Goal: Transaction & Acquisition: Purchase product/service

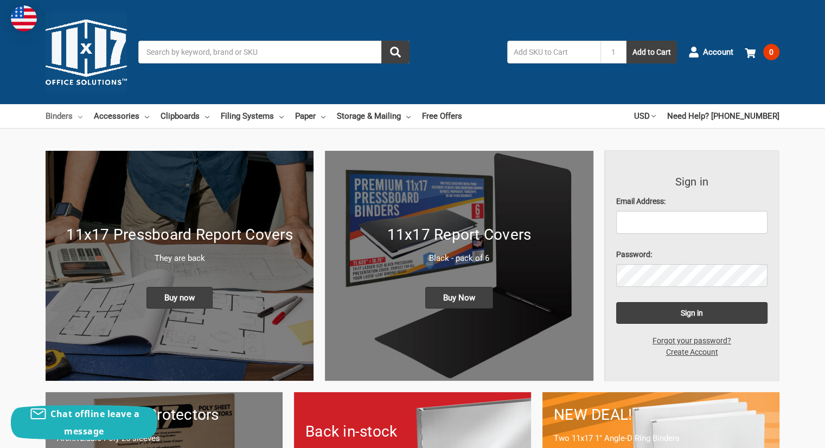
click at [65, 120] on link "Binders" at bounding box center [64, 116] width 37 height 24
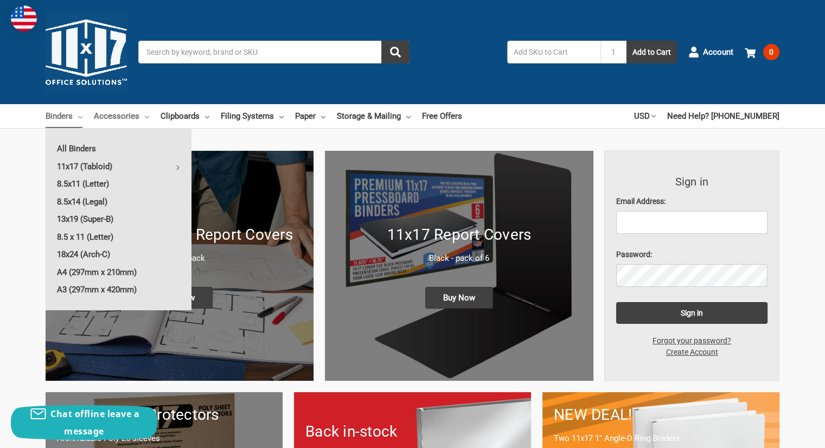
click at [117, 117] on link "Accessories" at bounding box center [121, 116] width 55 height 24
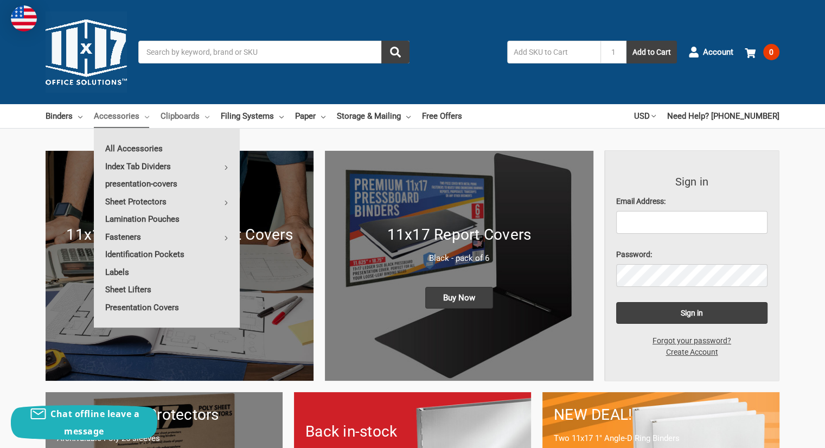
click at [178, 113] on link "Clipboards" at bounding box center [185, 116] width 49 height 24
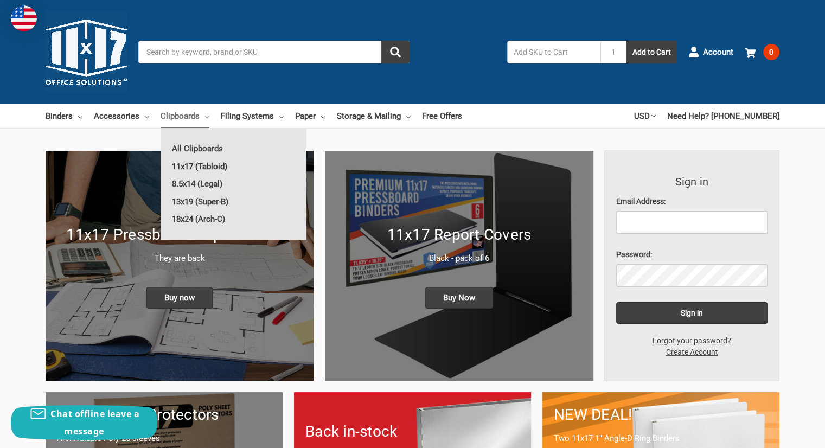
click at [203, 165] on link "11x17 (Tabloid)" at bounding box center [234, 166] width 146 height 17
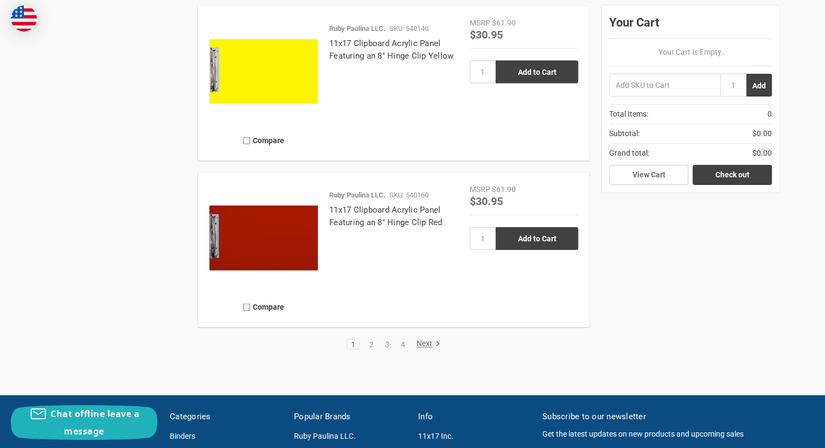
scroll to position [2440, 0]
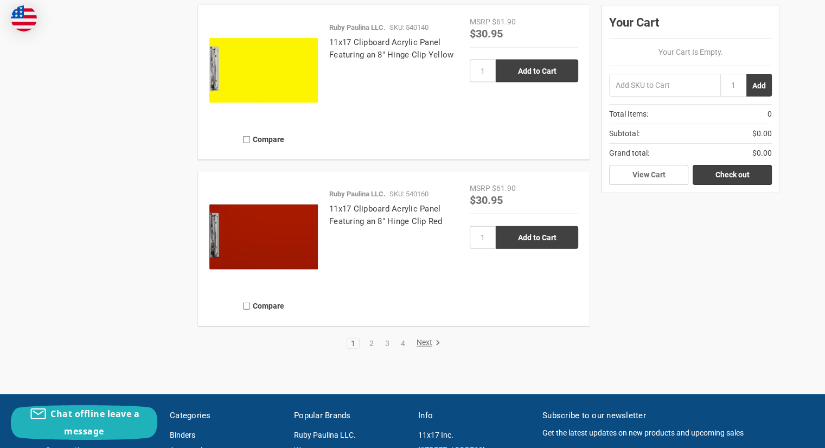
click at [428, 345] on link "Next" at bounding box center [427, 343] width 28 height 10
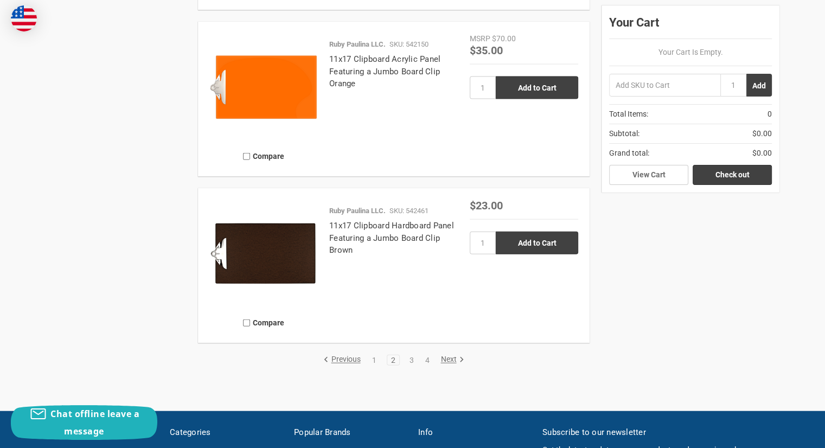
scroll to position [2549, 0]
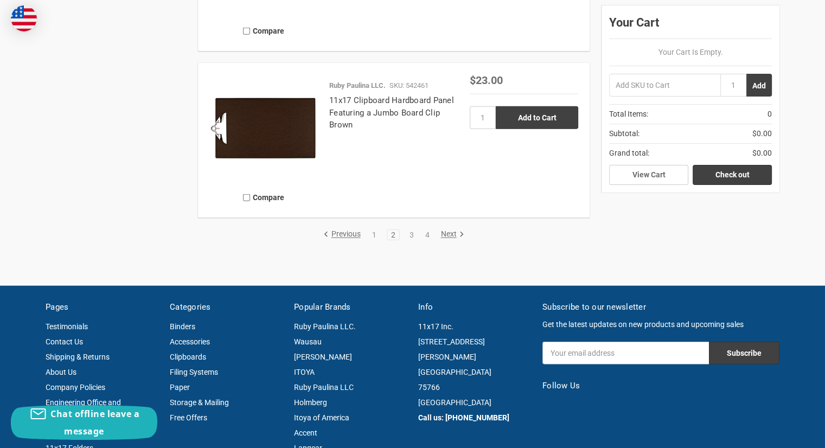
click at [453, 232] on link "Next" at bounding box center [451, 235] width 28 height 10
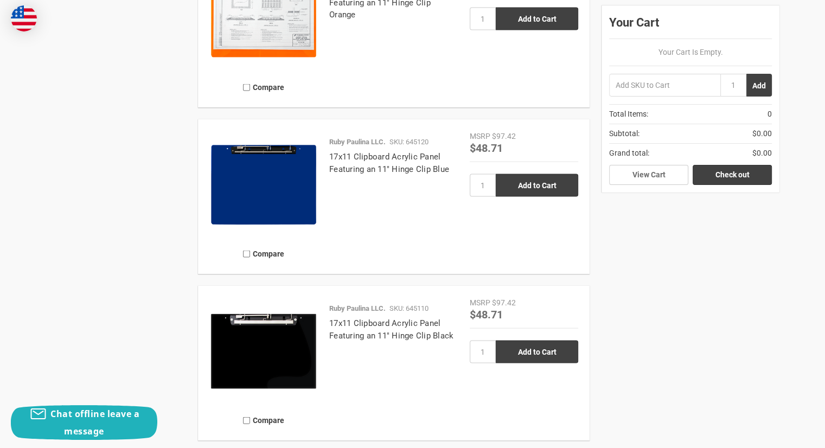
scroll to position [2223, 0]
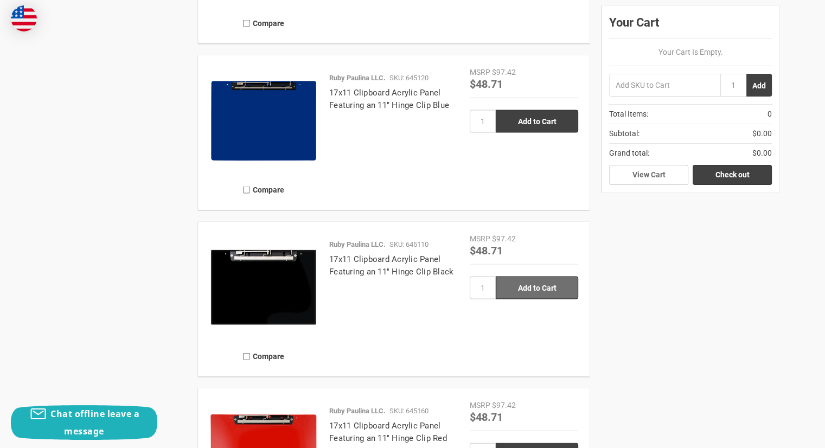
click at [549, 287] on input "Add to Cart" at bounding box center [537, 288] width 82 height 23
type input "Add to Cart"
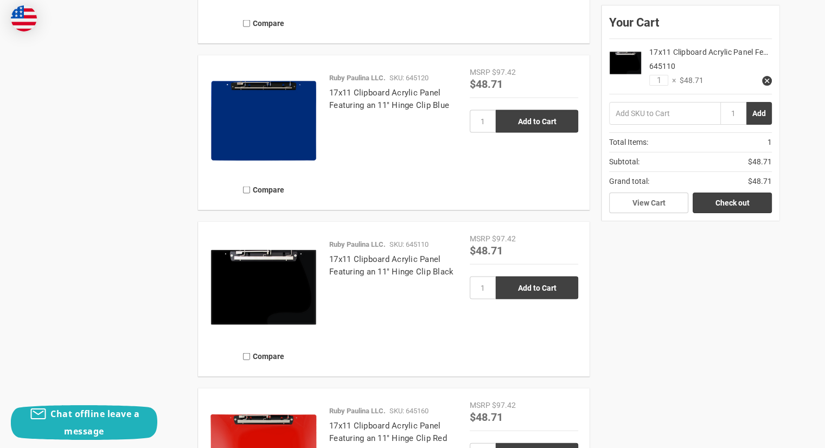
scroll to position [2440, 0]
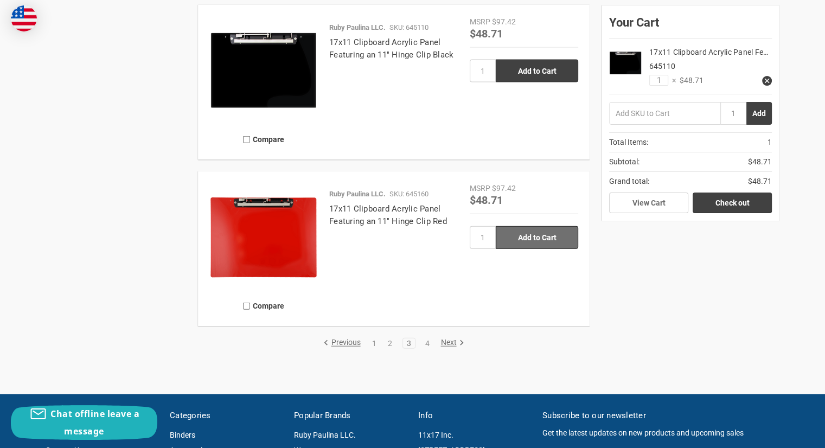
click at [541, 238] on input "Add to Cart" at bounding box center [537, 237] width 82 height 23
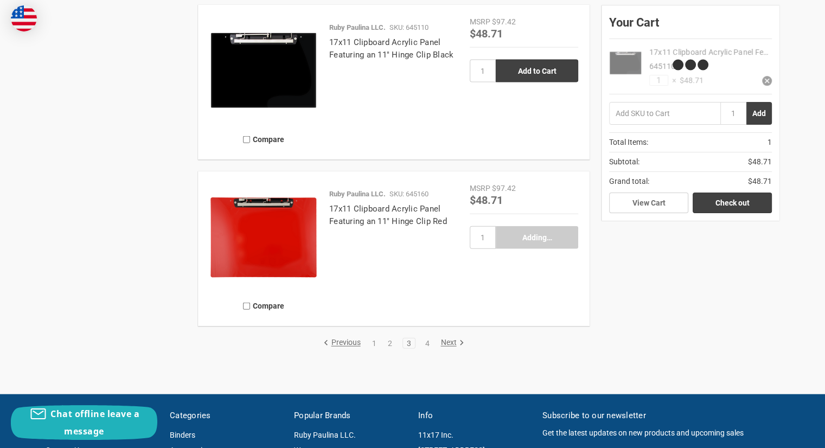
type input "Add to Cart"
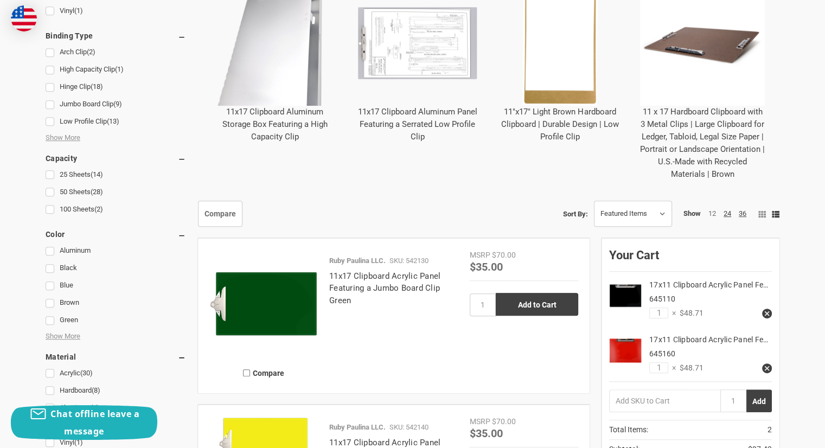
scroll to position [325, 0]
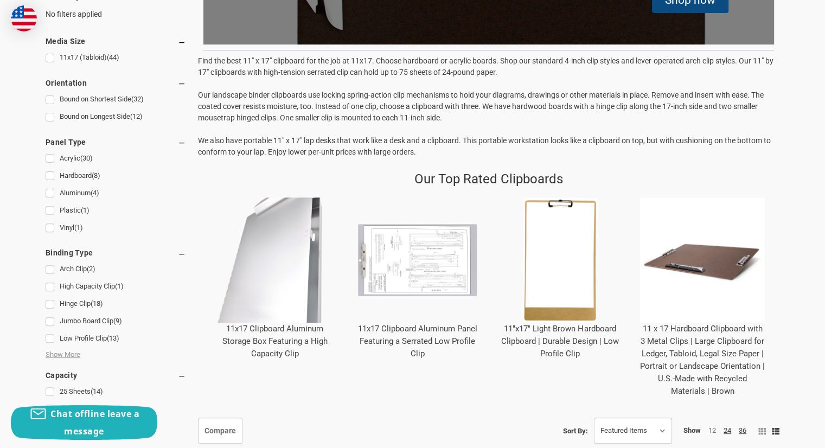
click at [727, 348] on link "11 x 17 Hardboard Clipboard with 3 Metal Clips | Large Clipboard for Ledger, Ta…" at bounding box center [702, 360] width 125 height 72
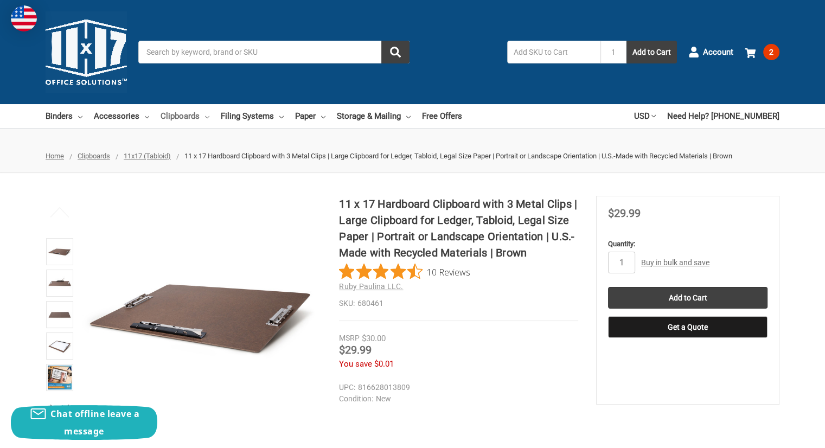
click at [184, 118] on link "Clipboards" at bounding box center [185, 116] width 49 height 24
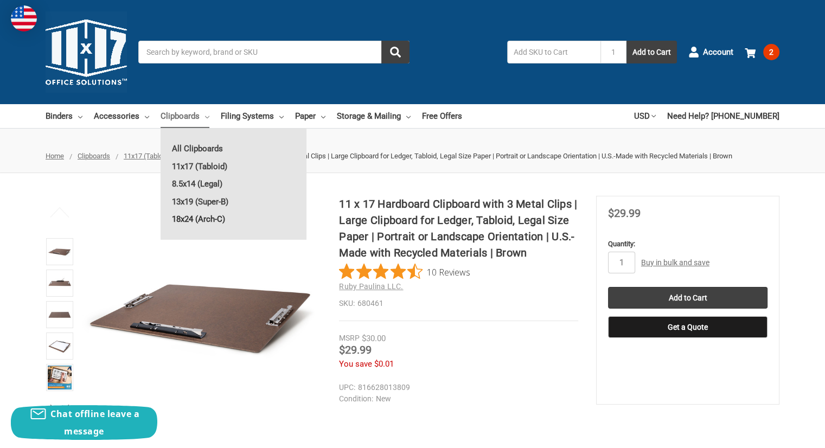
click at [206, 218] on link "18x24 (Arch-C)" at bounding box center [234, 218] width 146 height 17
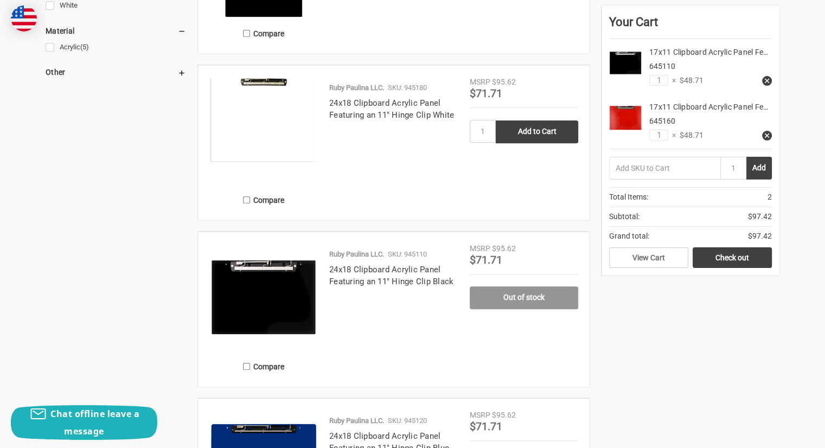
scroll to position [759, 0]
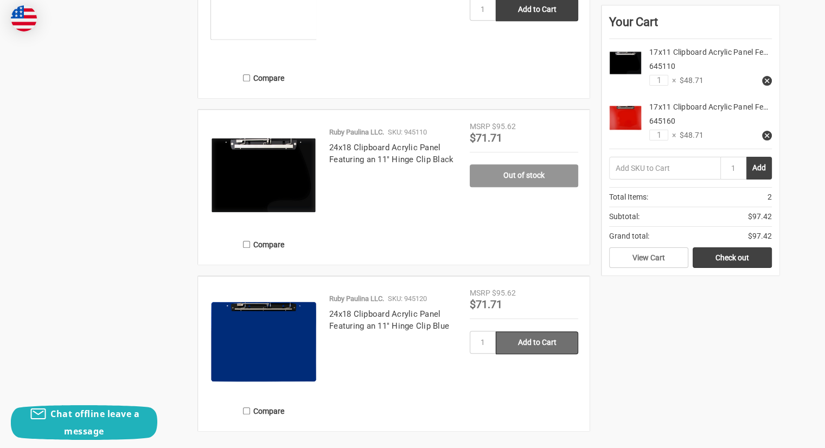
click at [550, 339] on input "Add to Cart" at bounding box center [537, 342] width 82 height 23
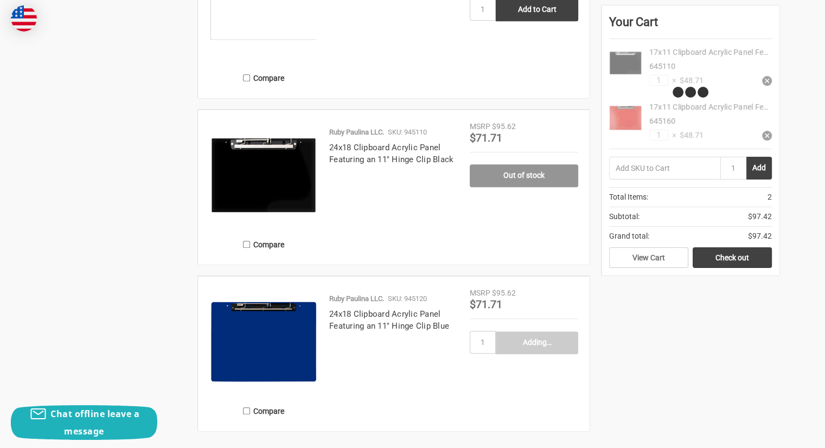
type input "Add to Cart"
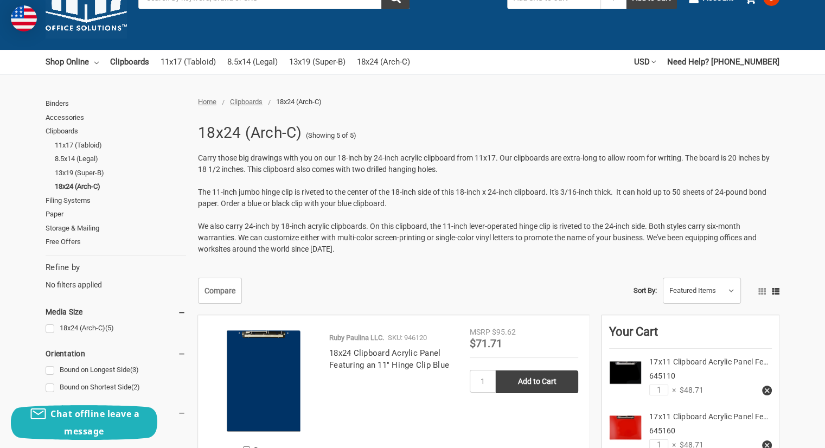
scroll to position [0, 0]
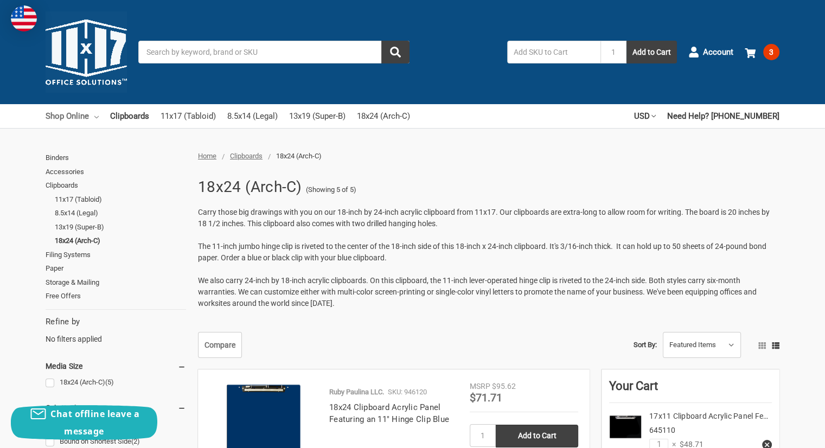
click at [76, 115] on link "Shop Online" at bounding box center [72, 116] width 53 height 24
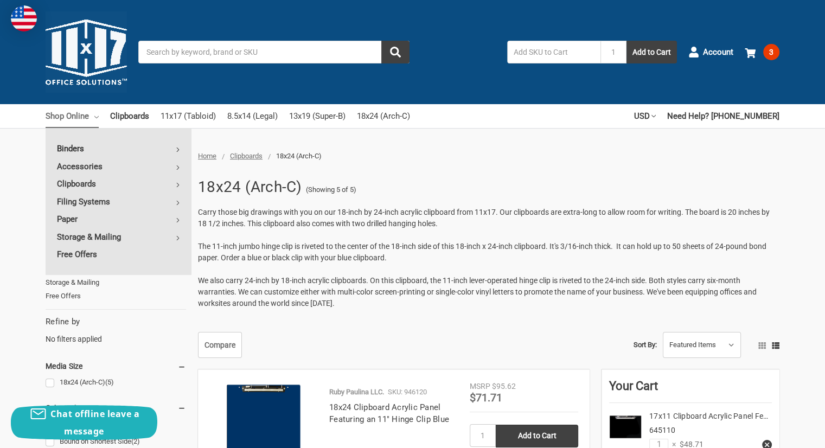
click at [76, 148] on link "Binders" at bounding box center [119, 148] width 146 height 17
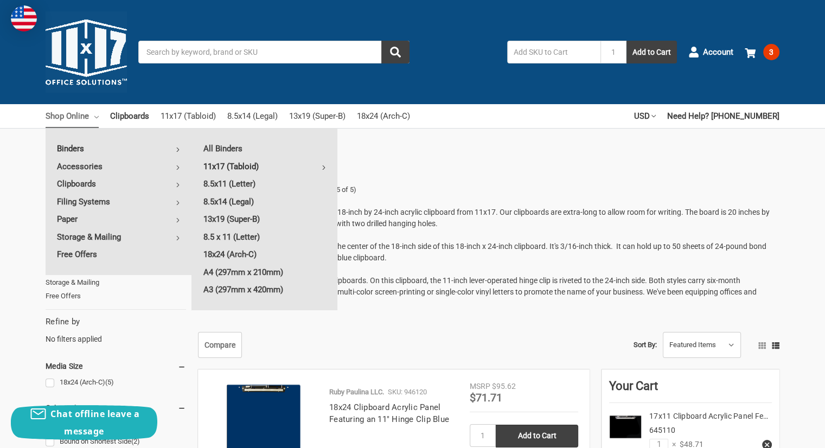
click at [236, 165] on link "11x17 (Tabloid)" at bounding box center [264, 166] width 145 height 17
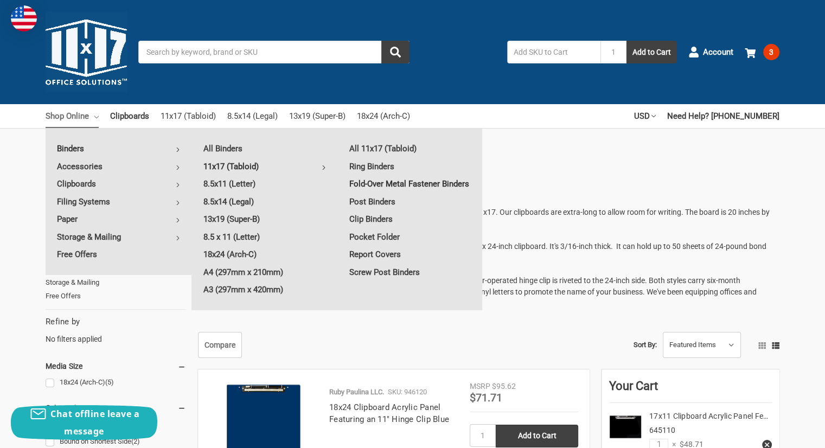
click at [380, 185] on link "Fold-Over Metal Fastener Binders" at bounding box center [410, 183] width 145 height 17
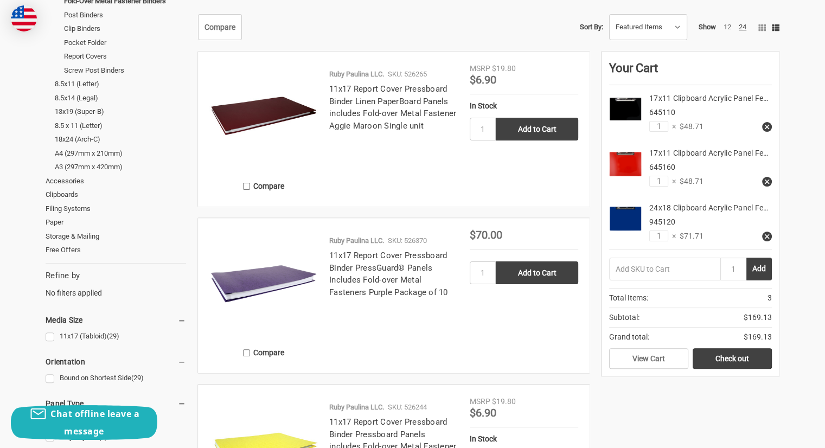
scroll to position [217, 0]
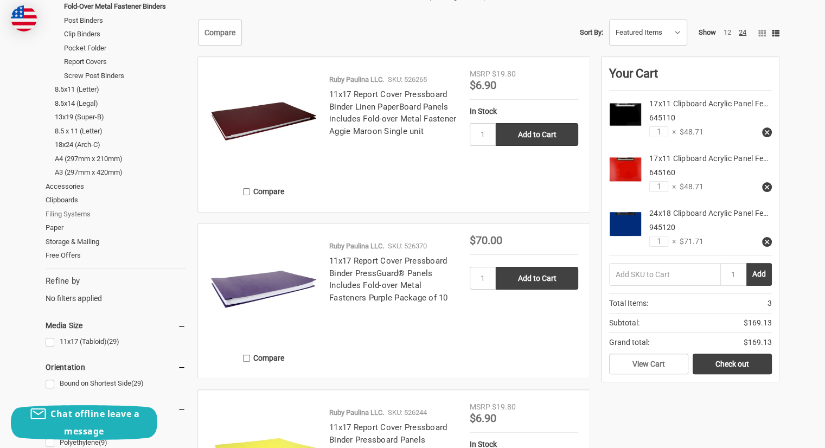
click at [82, 215] on link "Filing Systems" at bounding box center [116, 214] width 140 height 14
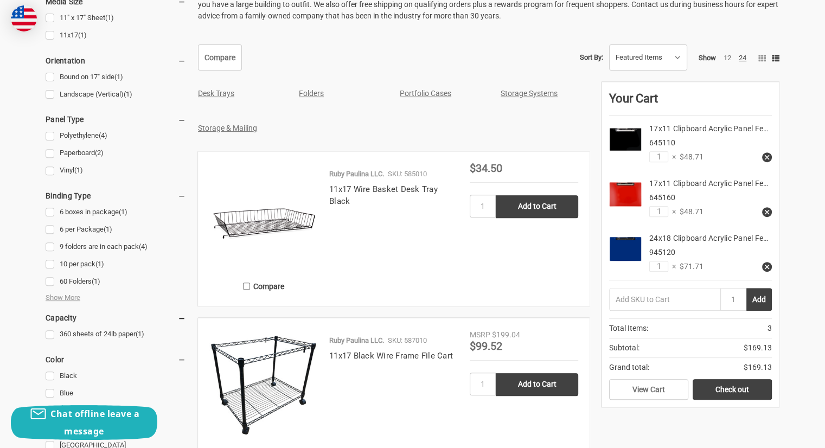
scroll to position [380, 0]
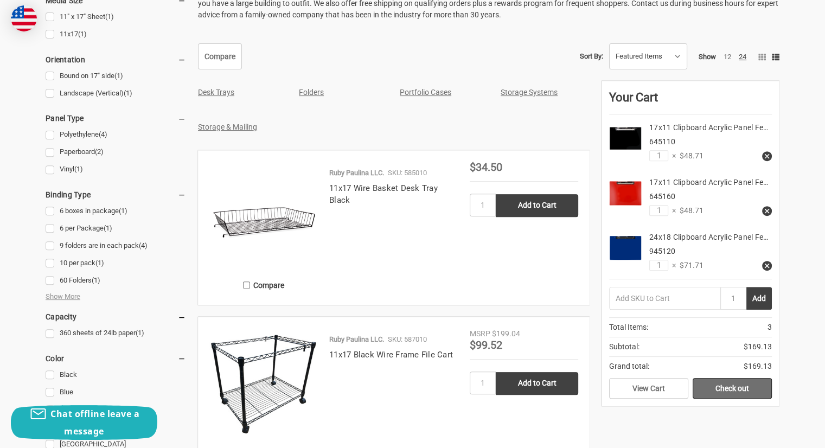
click at [739, 389] on link "Check out" at bounding box center [731, 388] width 79 height 21
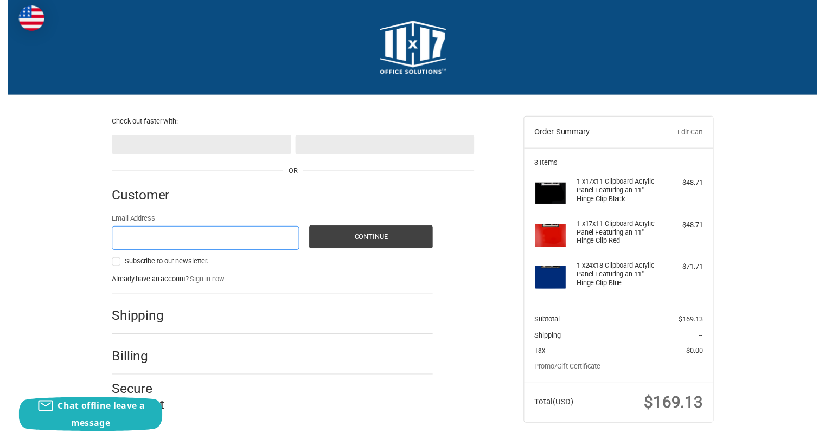
scroll to position [15, 0]
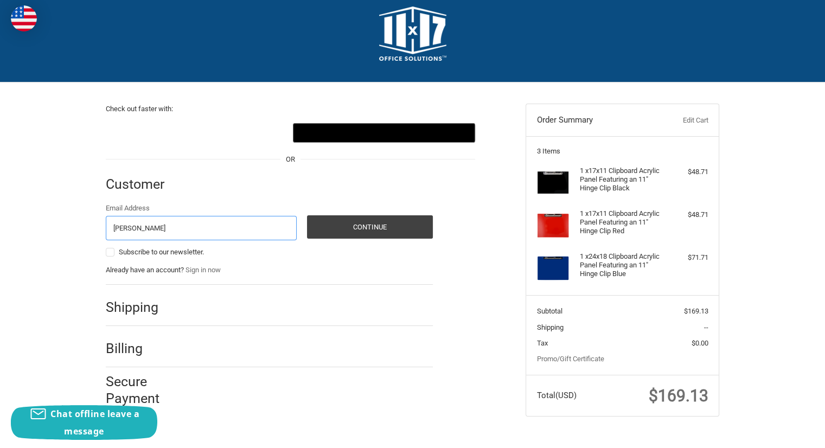
type input "[EMAIL_ADDRESS][DOMAIN_NAME]"
click at [386, 227] on button "Continue" at bounding box center [370, 226] width 126 height 23
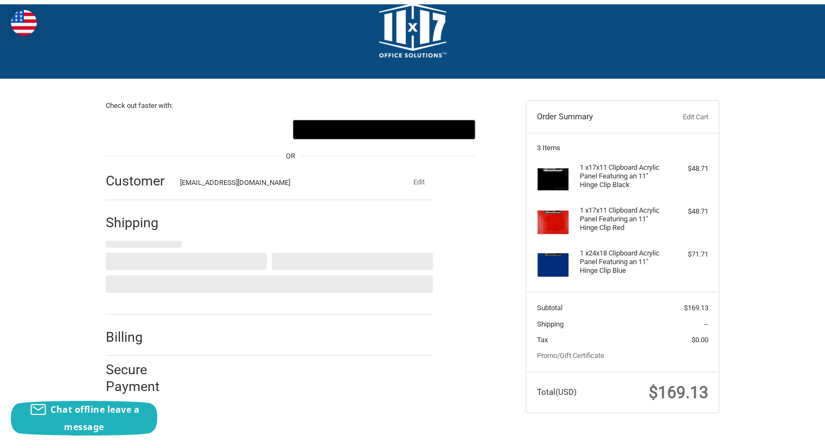
scroll to position [23, 0]
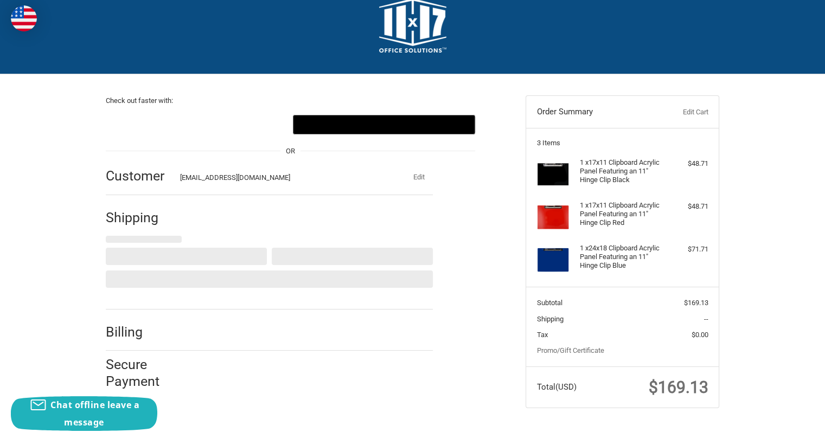
select select "US"
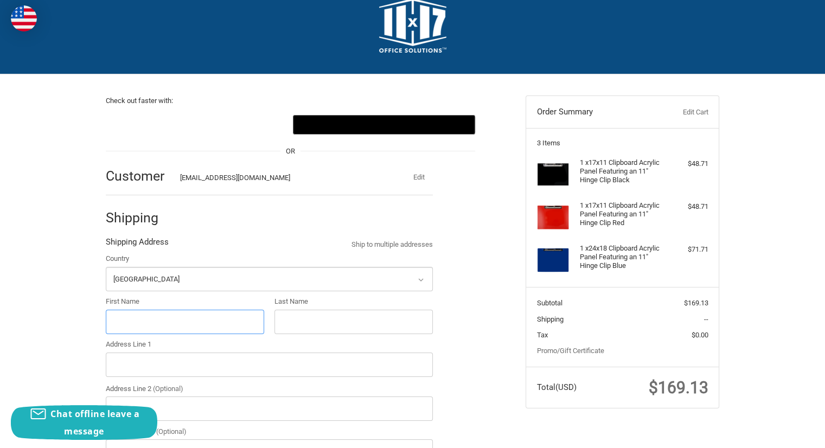
click at [146, 313] on input "First Name" at bounding box center [185, 322] width 158 height 24
type input "[PERSON_NAME]"
type input "[STREET_ADDRESS]"
type input "H&H Design inc"
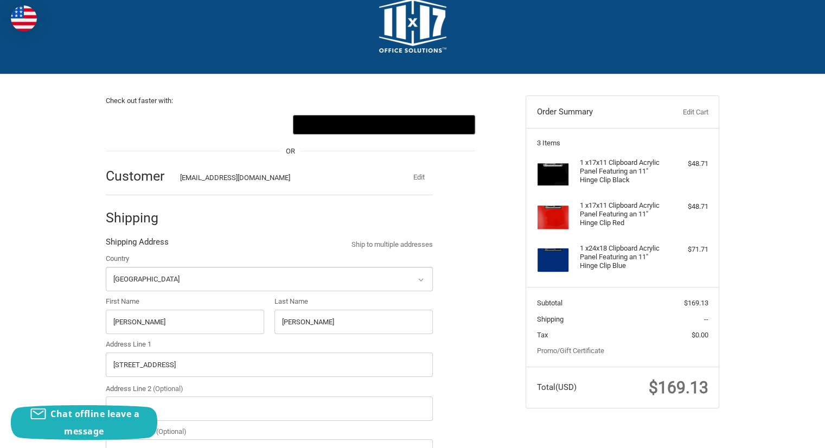
type input "[GEOGRAPHIC_DATA]"
select select "TN"
type input "37189"
type input "8287138657"
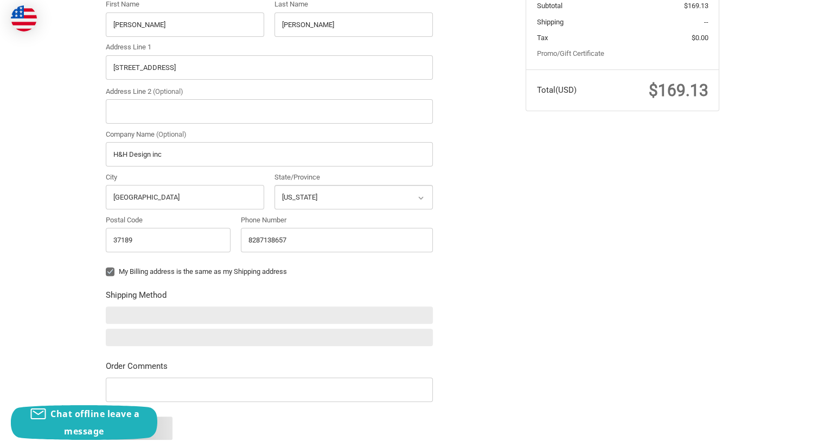
scroll to position [402, 0]
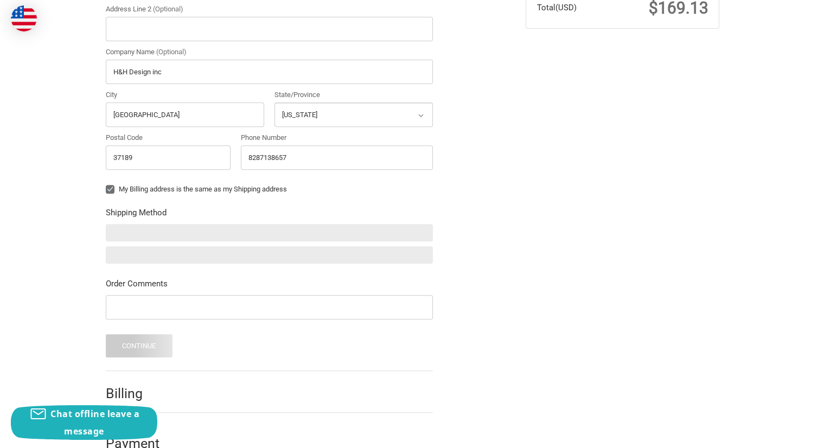
click at [112, 191] on label "My Billing address is the same as my Shipping address" at bounding box center [269, 189] width 327 height 9
click at [106, 184] on input "My Billing address is the same as my Shipping address" at bounding box center [106, 184] width 1 height 1
checkbox input "false"
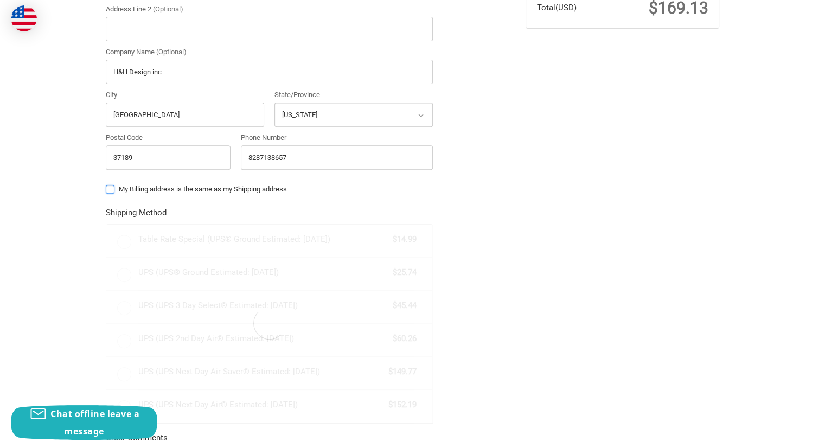
radio input "true"
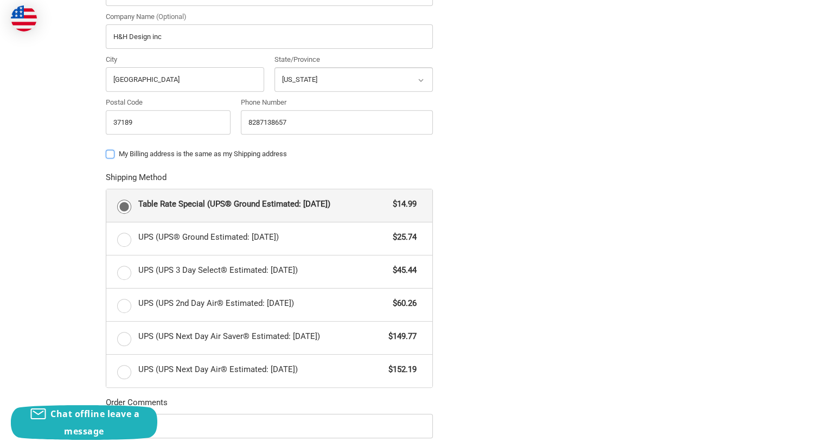
scroll to position [457, 0]
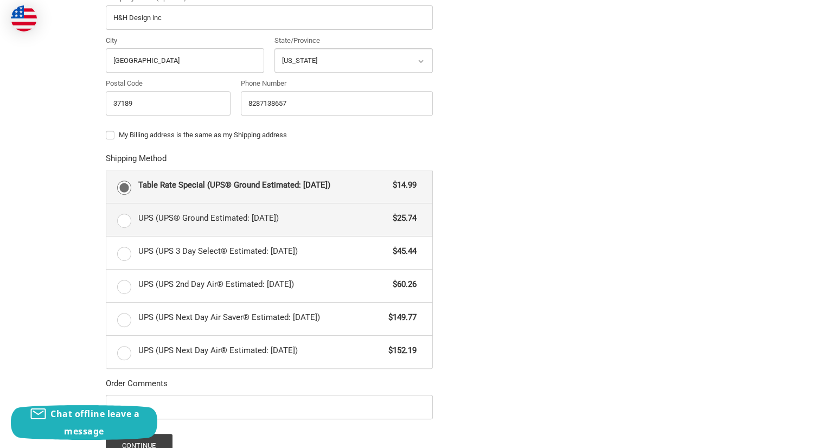
click at [115, 221] on label "UPS (UPS® Ground Estimated: [DATE]) $25.74" at bounding box center [269, 219] width 326 height 33
click at [107, 204] on input "UPS (UPS® Ground Estimated: [DATE]) $25.74" at bounding box center [106, 203] width 1 height 1
radio input "true"
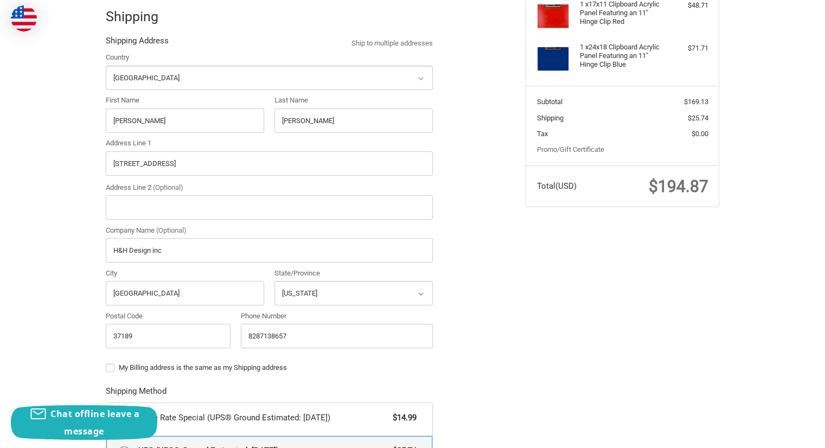
scroll to position [147, 0]
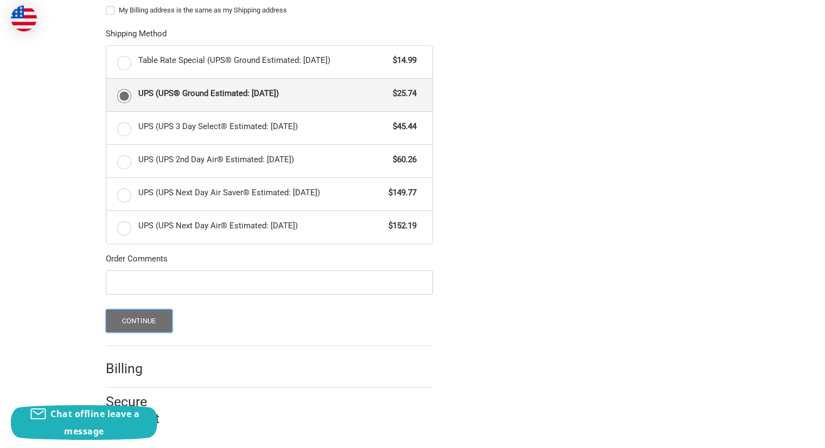
click at [158, 319] on button "Continue" at bounding box center [139, 320] width 67 height 23
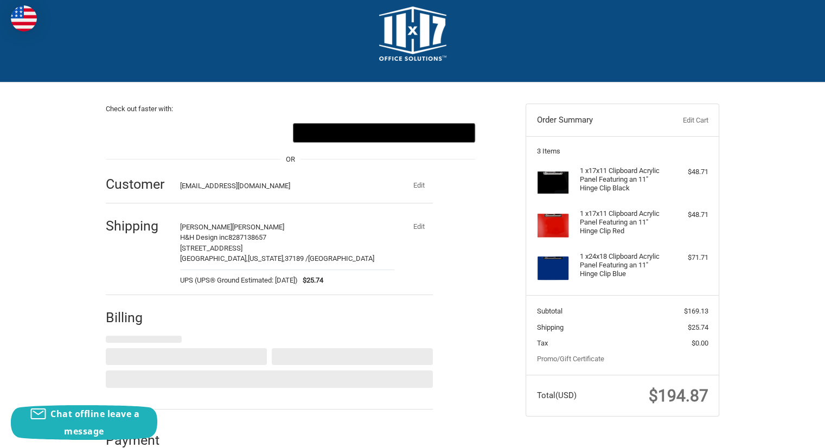
scroll to position [37, 0]
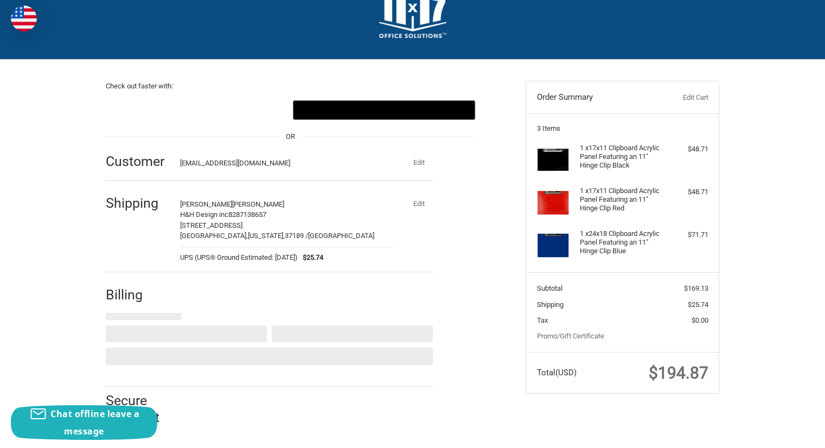
select select "US"
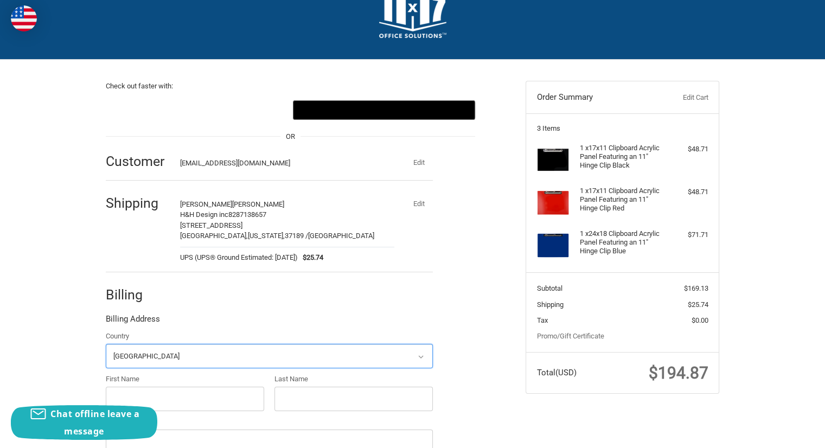
scroll to position [254, 0]
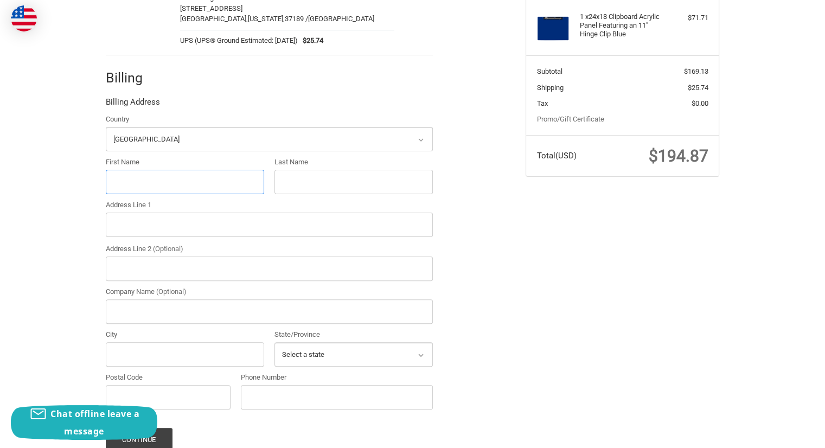
click at [150, 183] on input "First Name" at bounding box center [185, 182] width 158 height 24
type input "[PERSON_NAME]"
type input "Dennis"
type input "698 Wallace Road"
type input "H&H Design Inc"
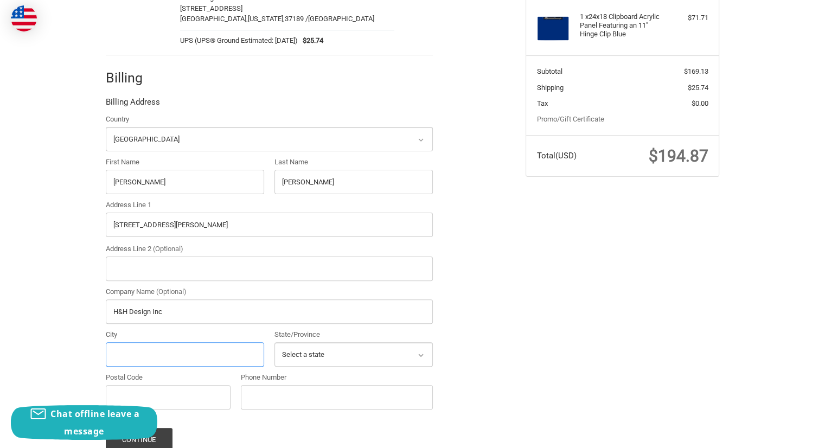
type input "Gallatin"
select select "TN"
type input "37066"
type input "8287138657"
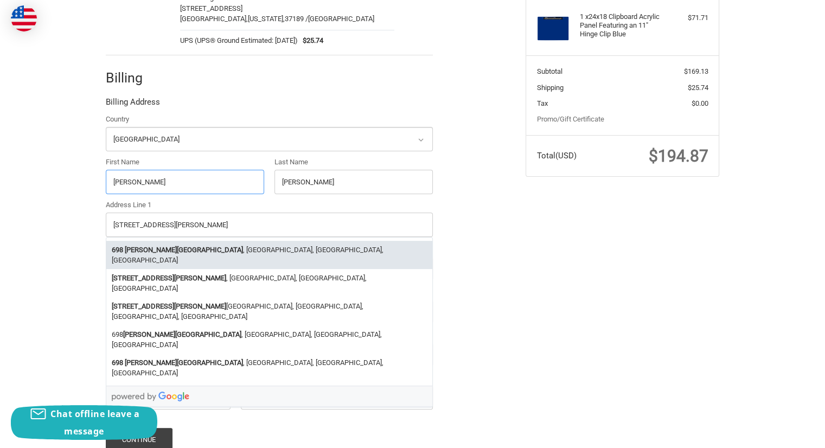
click at [195, 250] on li "698 Wallace Road , Gallatin, TN, USA" at bounding box center [269, 255] width 326 height 28
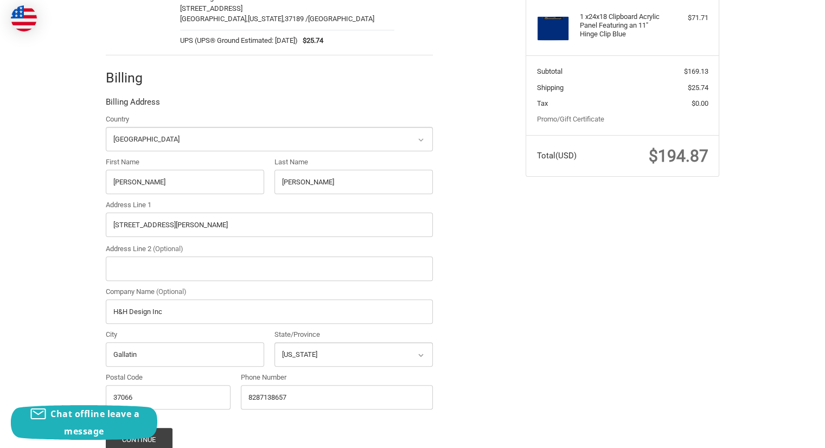
click at [510, 249] on div "Check out faster with: @import url(//fonts.googleapis.com/css?family=Google+San…" at bounding box center [308, 174] width 420 height 663
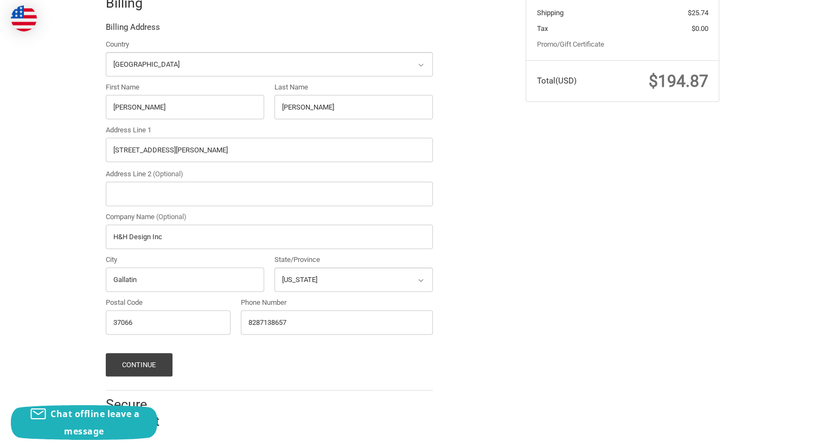
scroll to position [333, 0]
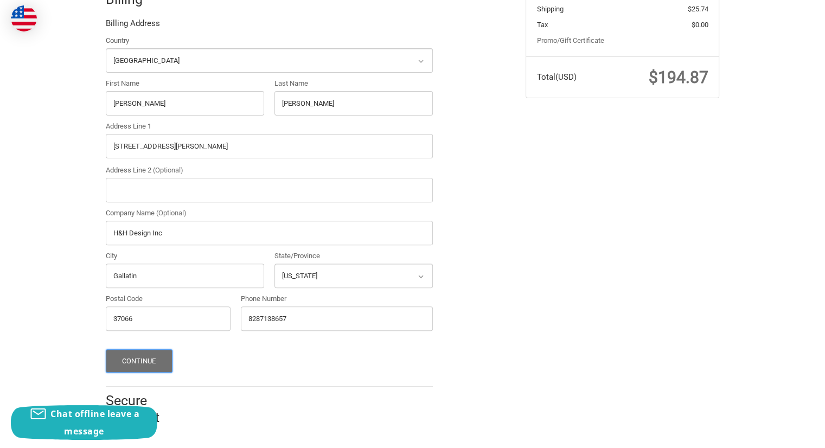
click at [149, 359] on button "Continue" at bounding box center [139, 360] width 67 height 23
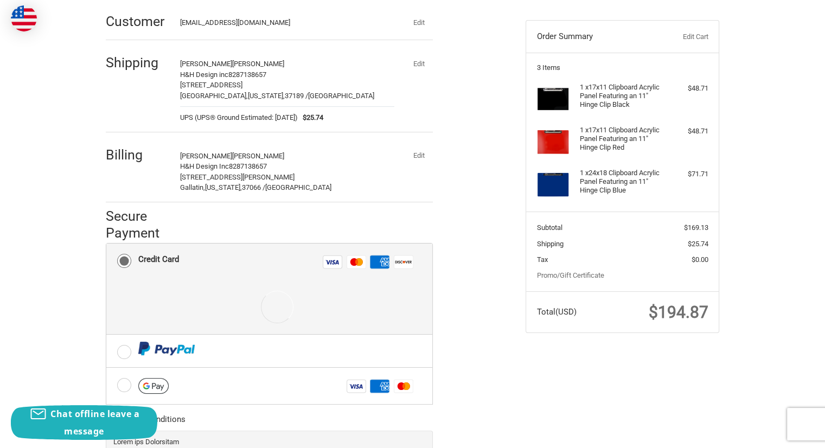
scroll to position [177, 0]
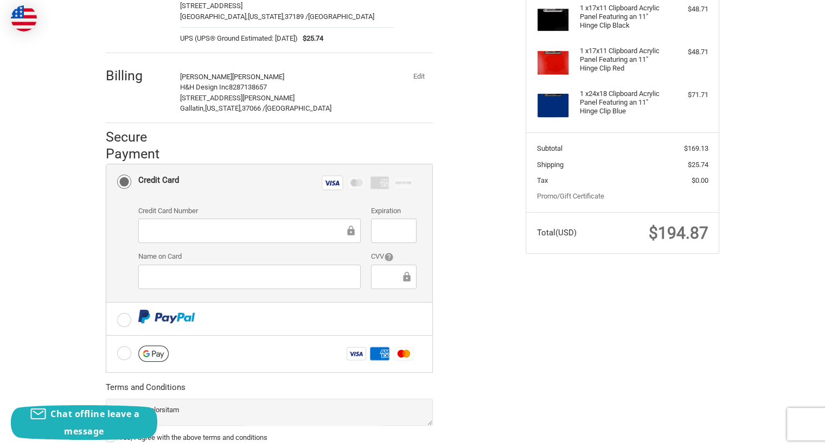
click at [110, 262] on li "Credit Card Visa Master Amex Discover Credit card Credit Card Number Expiration…" at bounding box center [269, 233] width 326 height 138
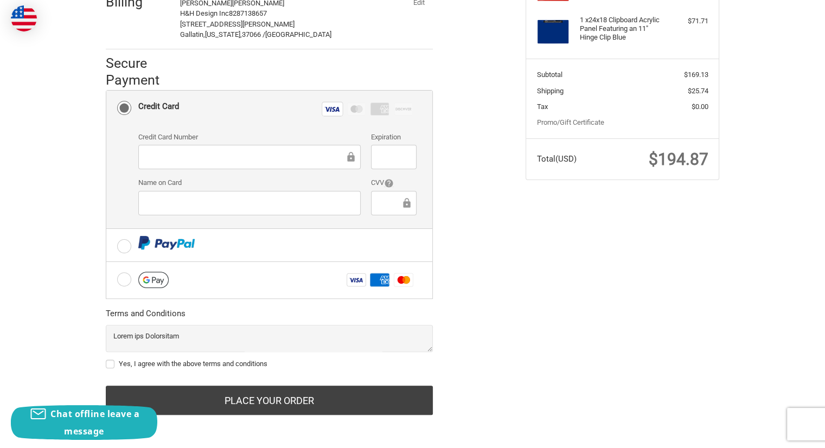
scroll to position [252, 0]
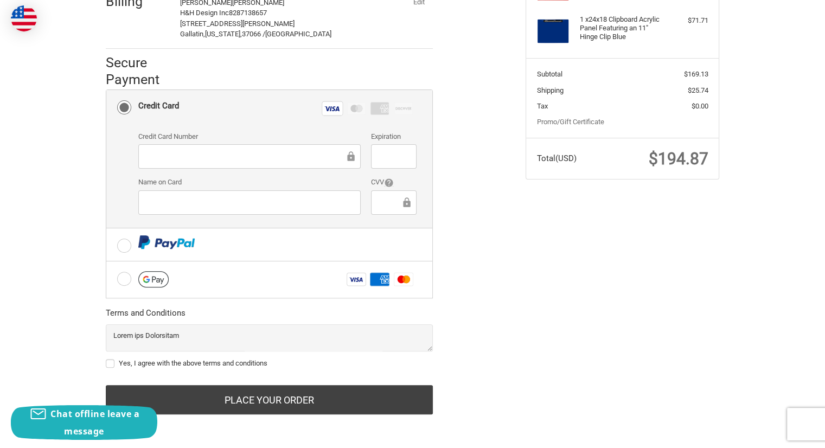
click at [109, 361] on label "Yes, I agree with the above terms and conditions" at bounding box center [269, 363] width 327 height 9
click at [106, 358] on input "Yes, I agree with the above terms and conditions" at bounding box center [106, 358] width 1 height 1
checkbox input "true"
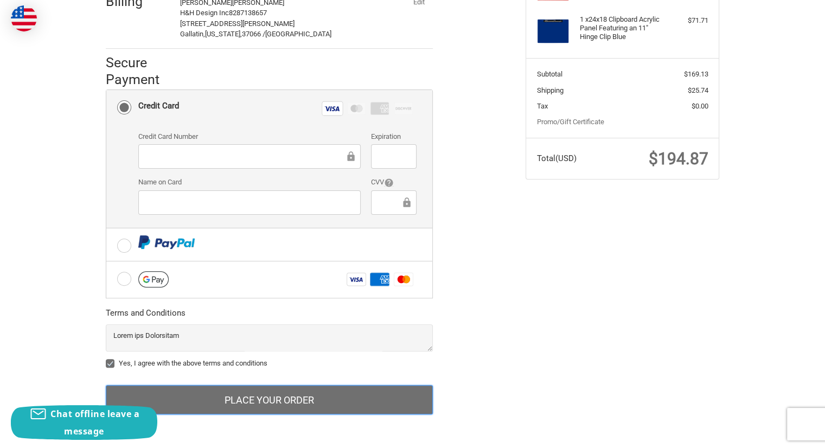
click at [297, 400] on button "Place Your Order" at bounding box center [269, 399] width 327 height 29
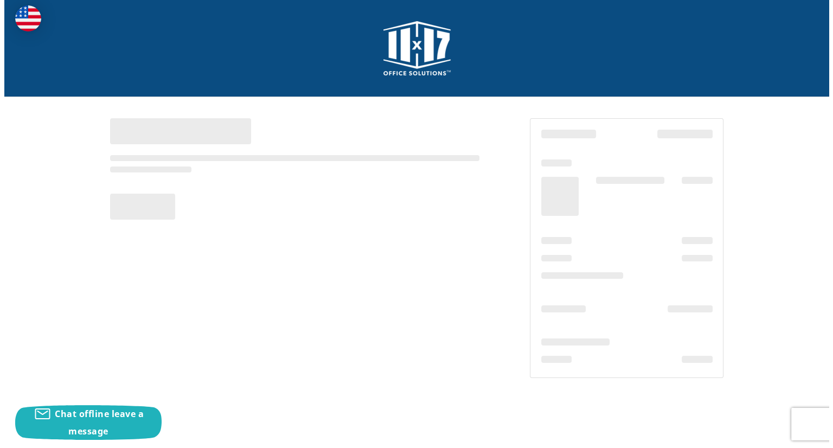
scroll to position [0, 0]
